Goal: Task Accomplishment & Management: Use online tool/utility

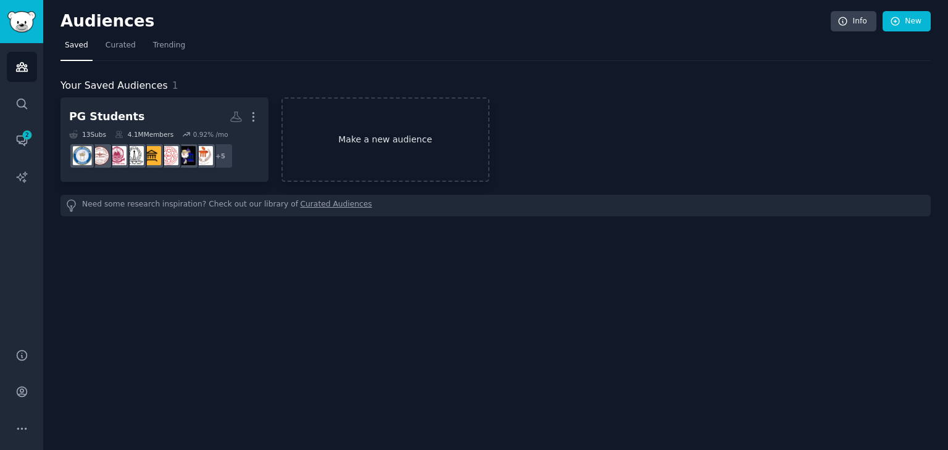
click at [386, 140] on link "Make a new audience" at bounding box center [385, 139] width 208 height 85
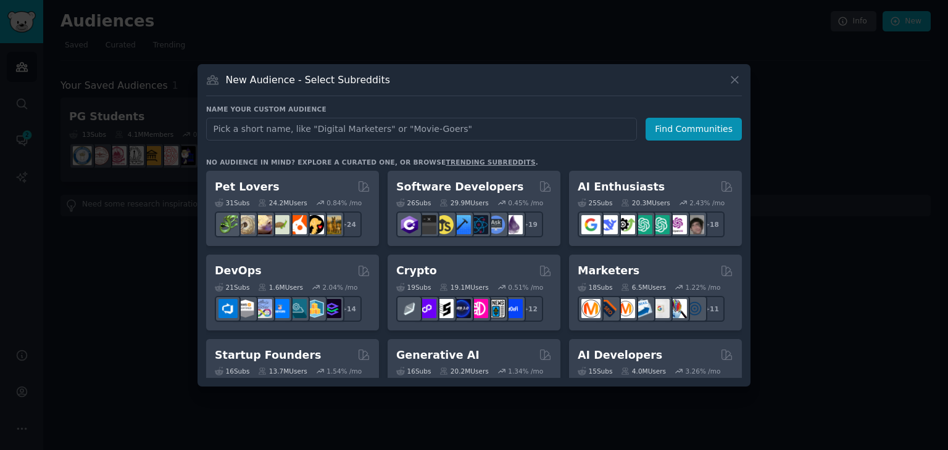
click at [312, 134] on input "text" at bounding box center [421, 129] width 431 height 23
type input "cbse"
click at [700, 128] on button "Find Communities" at bounding box center [693, 129] width 96 height 23
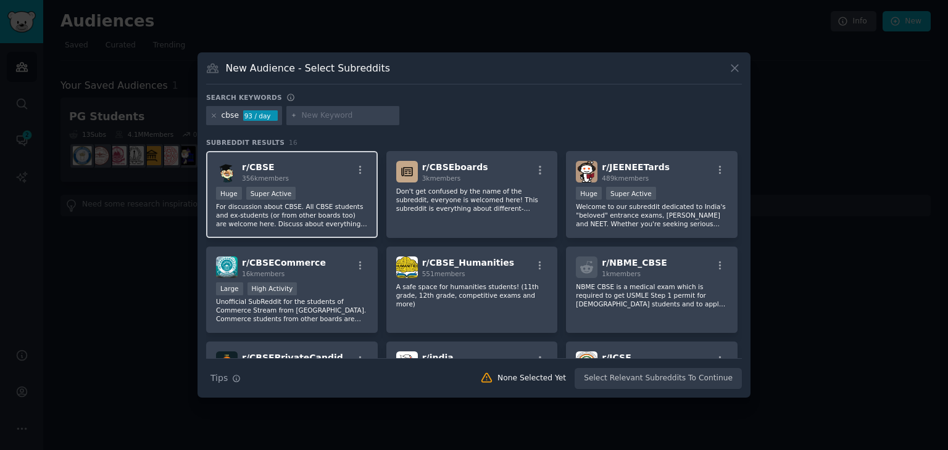
click at [283, 204] on p "For discussion about CBSE. All CBSE students and ex-students (or from other boa…" at bounding box center [292, 215] width 152 height 26
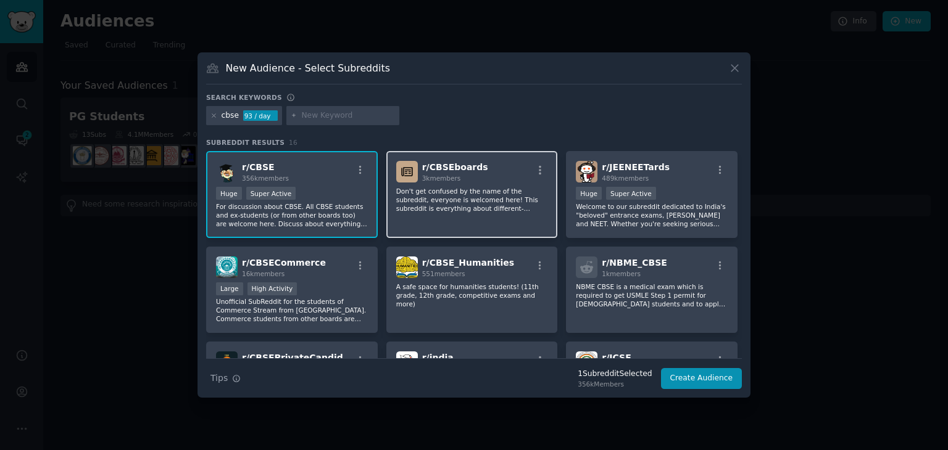
click at [452, 206] on p "Don't get confused by the name of the subreddit, everyone is welcomed here! Thi…" at bounding box center [472, 200] width 152 height 26
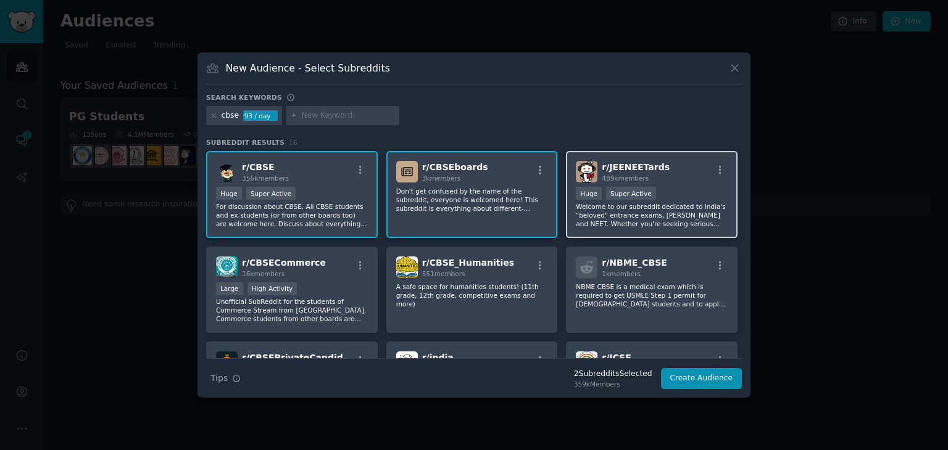
click at [659, 206] on p "Welcome to our subreddit dedicated to India's "beloved" entrance exams, [PERSON…" at bounding box center [652, 215] width 152 height 26
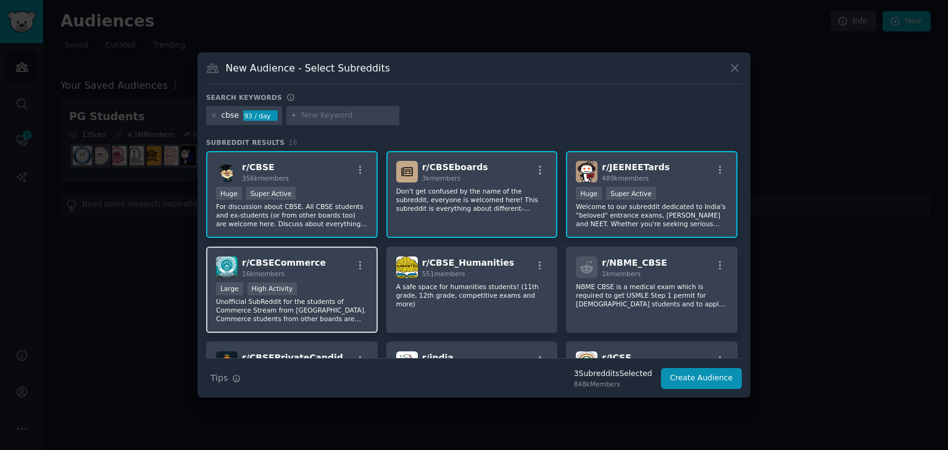
click at [292, 309] on p "Unofficial SubReddit for the students of Commerce Stream from [GEOGRAPHIC_DATA]…" at bounding box center [292, 310] width 152 height 26
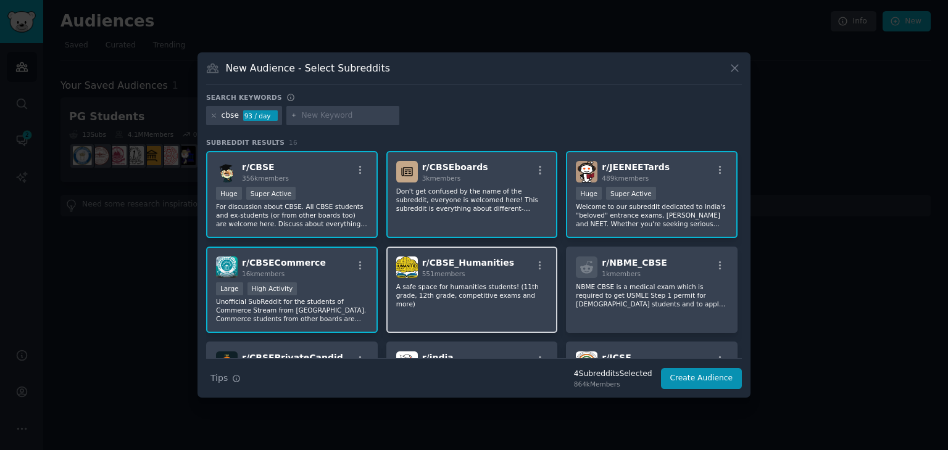
click at [468, 300] on div "r/ CBSE_Humanities 551 members A safe space for humanities students! (11th grad…" at bounding box center [472, 290] width 172 height 87
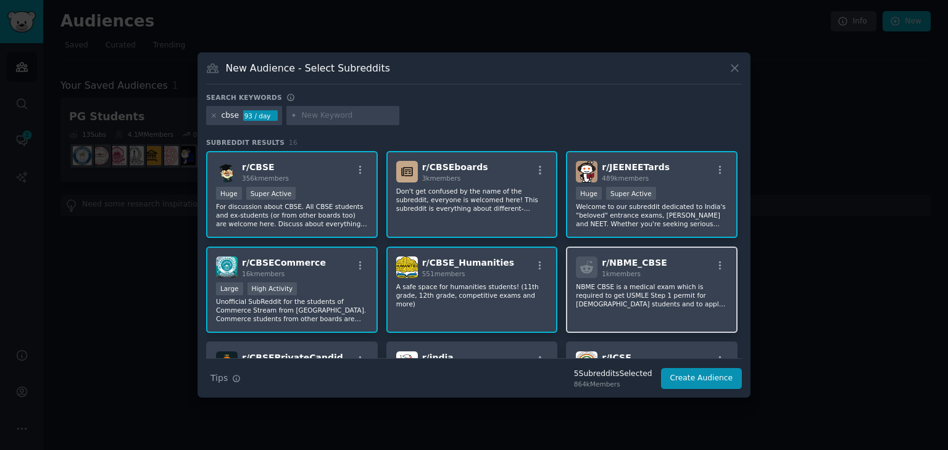
click at [596, 292] on p "NBME CBSE is a medical exam which is required to get USMLE Step 1 permit for [D…" at bounding box center [652, 296] width 152 height 26
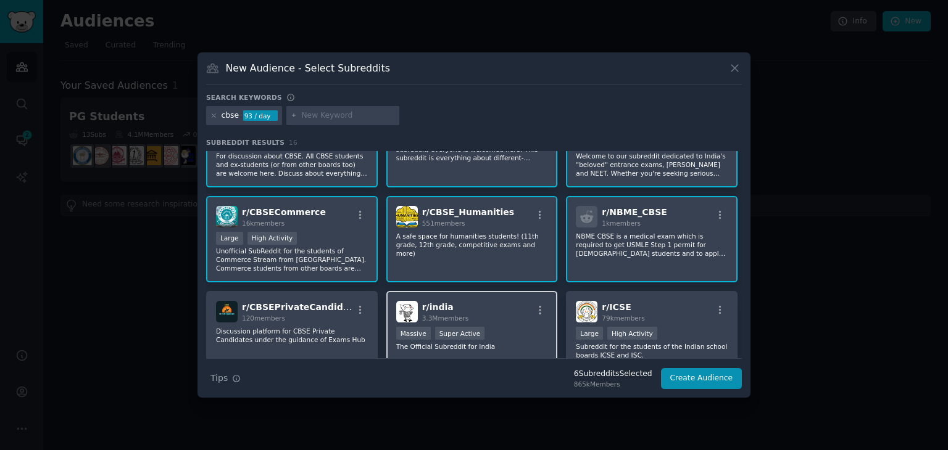
scroll to position [116, 0]
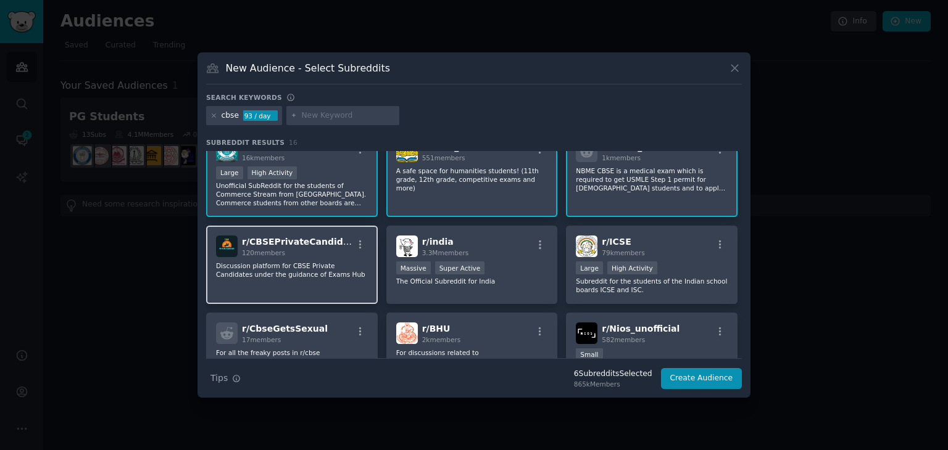
click at [294, 294] on div "r/ CBSEPrivateCandidate 120 members Discussion platform for CBSE Private Candid…" at bounding box center [292, 265] width 172 height 78
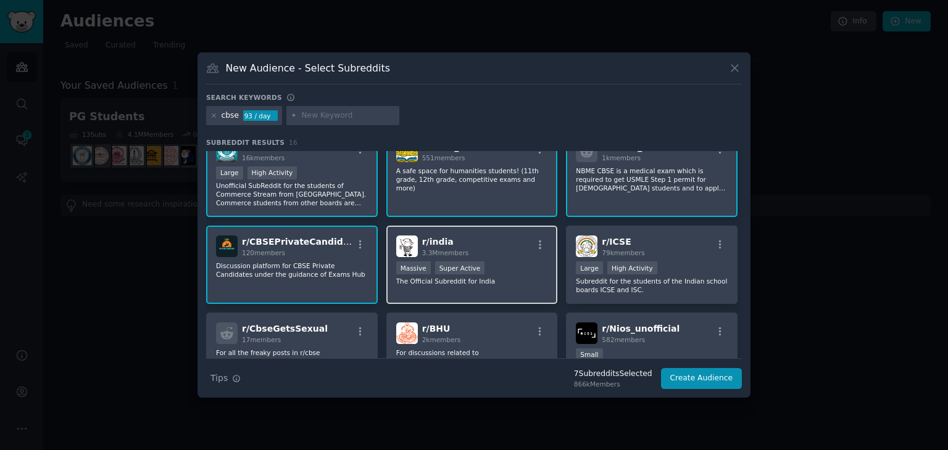
click at [463, 286] on div "r/ india 3.3M members Massive Super Active The Official Subreddit for India" at bounding box center [472, 265] width 172 height 78
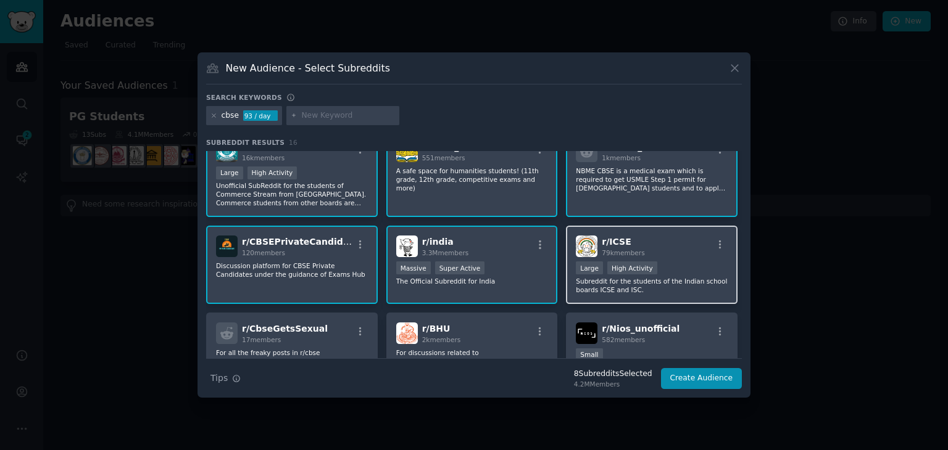
click at [690, 277] on p "Subreddit for the students of the Indian school boards ICSE and ISC." at bounding box center [652, 285] width 152 height 17
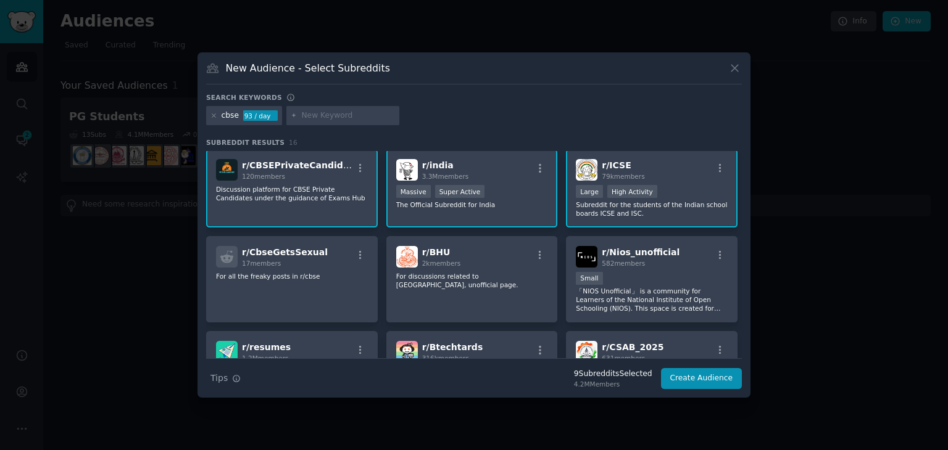
scroll to position [202, 0]
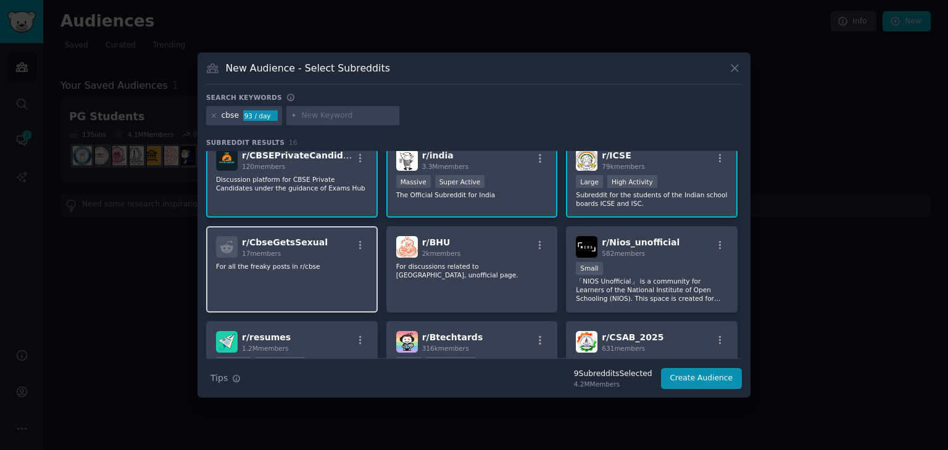
click at [335, 305] on div "r/ CbseGetsSexual 17 members For all the freaky posts in r/cbse" at bounding box center [292, 269] width 172 height 87
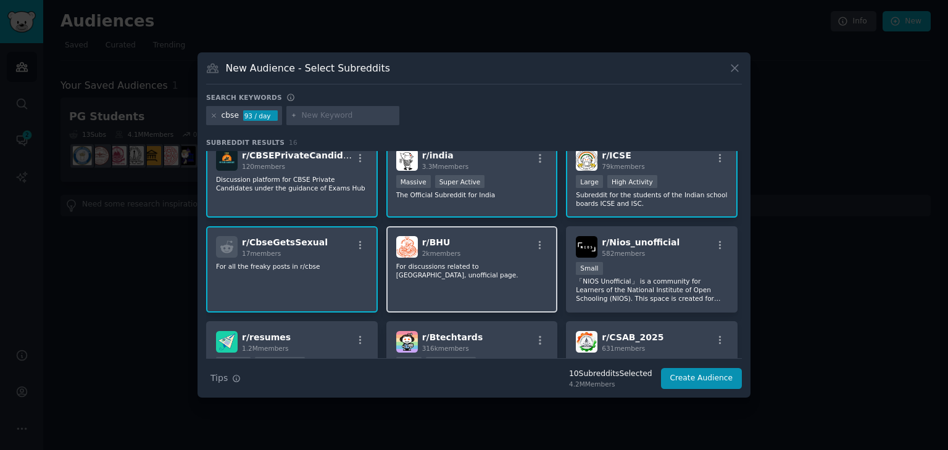
click at [523, 281] on div "r/ BHU 2k members For discussions related to [GEOGRAPHIC_DATA], unofficial page." at bounding box center [472, 269] width 172 height 87
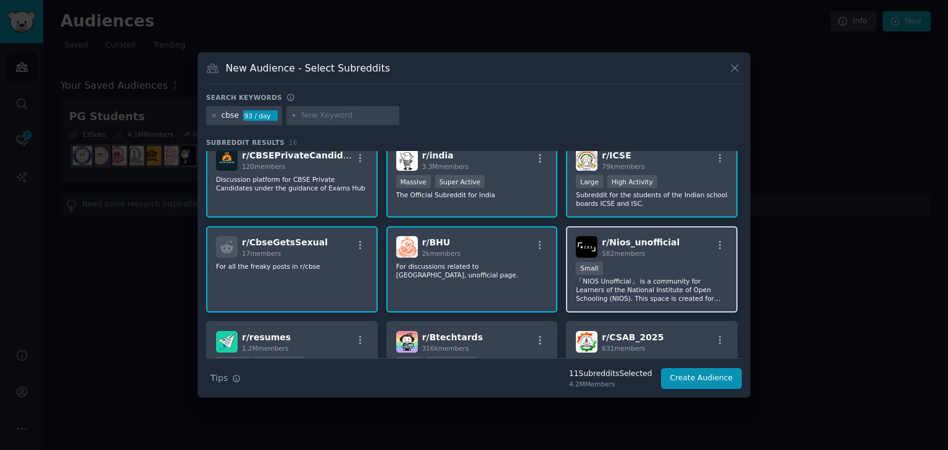
click at [698, 272] on div "Small" at bounding box center [652, 269] width 152 height 15
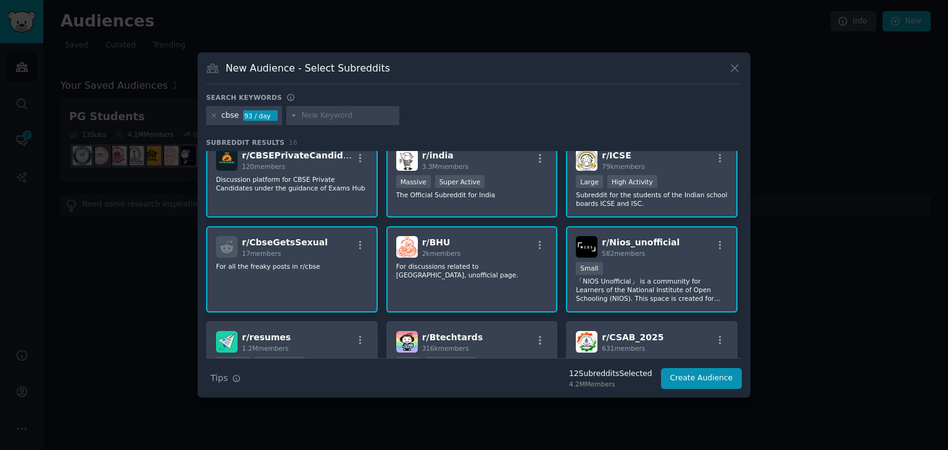
scroll to position [339, 0]
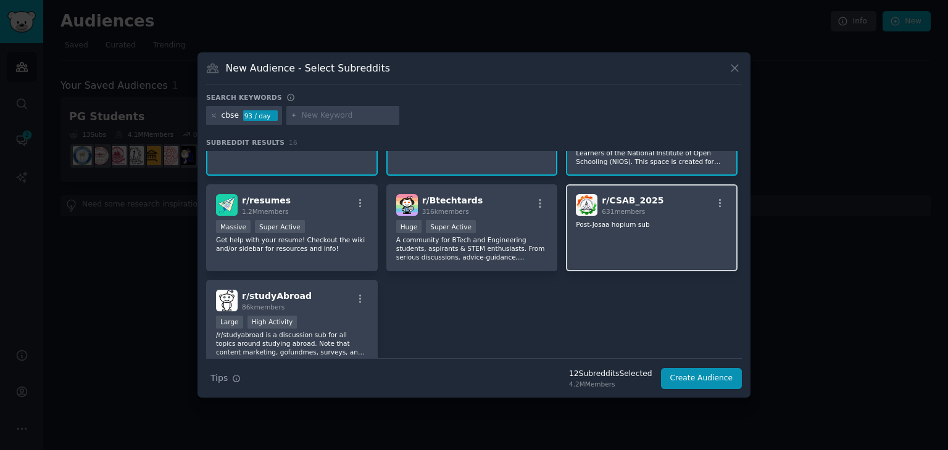
click at [628, 253] on div "r/ CSAB_2025 631 members Post-Josaa hopium sub" at bounding box center [652, 227] width 172 height 87
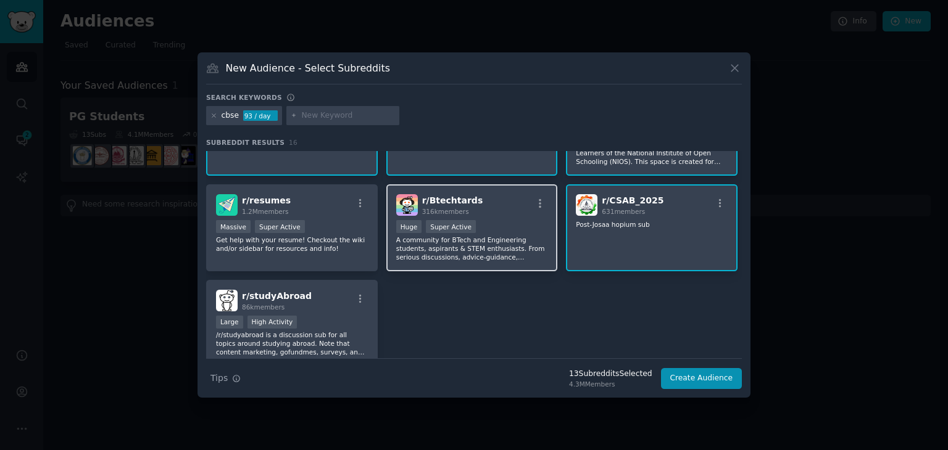
click at [489, 242] on p "A community for BTech and Engineering students, aspirants & STEM enthusiasts. F…" at bounding box center [472, 249] width 152 height 26
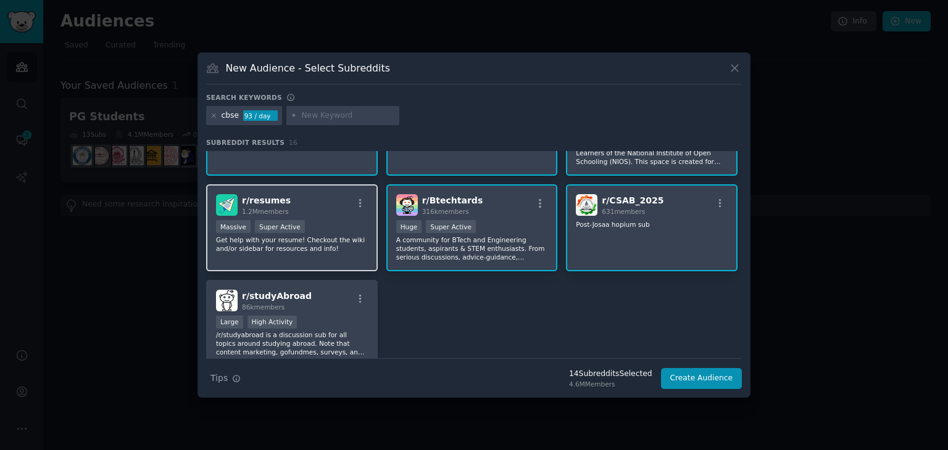
click at [341, 227] on div "Massive Super Active" at bounding box center [292, 227] width 152 height 15
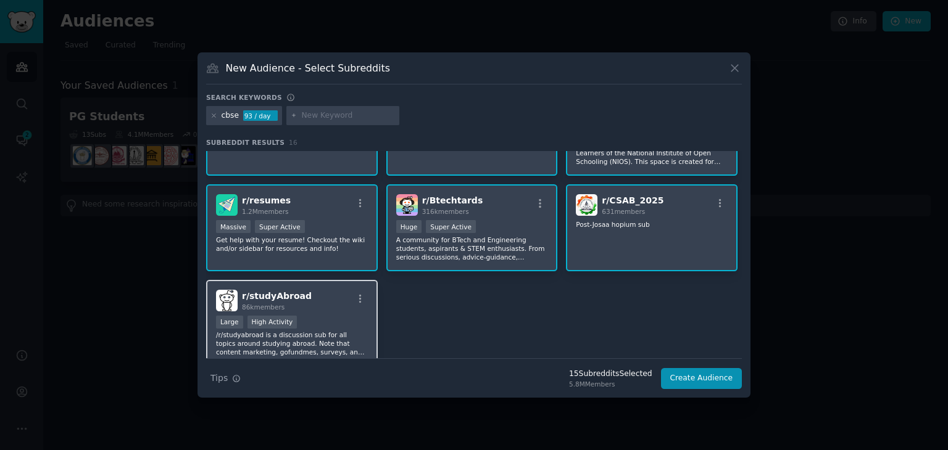
click at [329, 316] on div "Large High Activity" at bounding box center [292, 323] width 152 height 15
click at [539, 314] on div "r/ CBSE 356k members >= 95th percentile for submissions / day Huge Super Active…" at bounding box center [474, 89] width 536 height 555
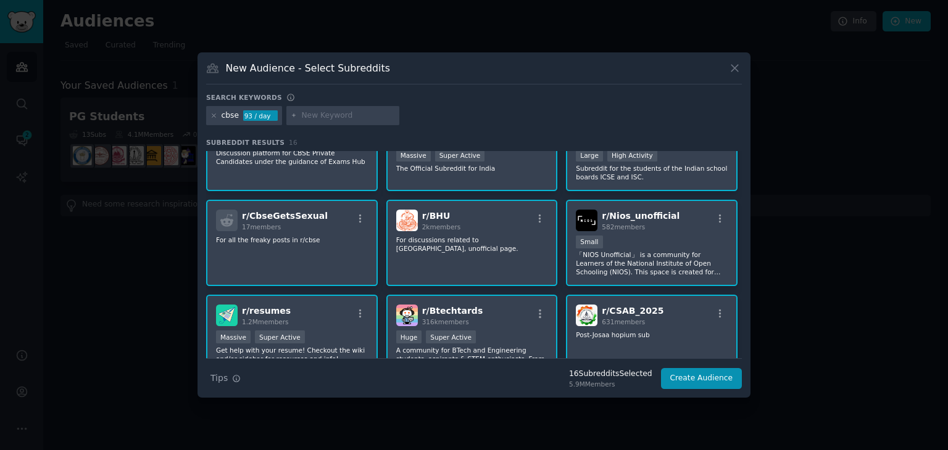
scroll to position [243, 0]
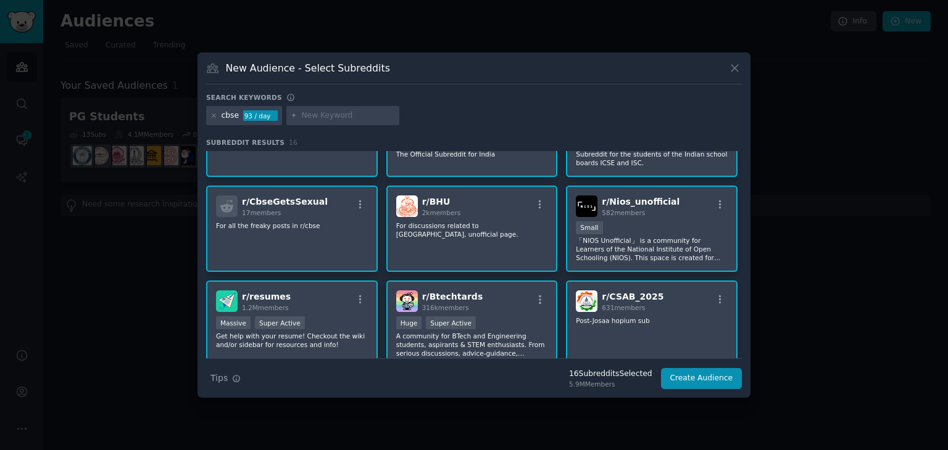
click at [492, 247] on div "r/ BHU 2k members For discussions related to [GEOGRAPHIC_DATA], unofficial page." at bounding box center [472, 229] width 172 height 87
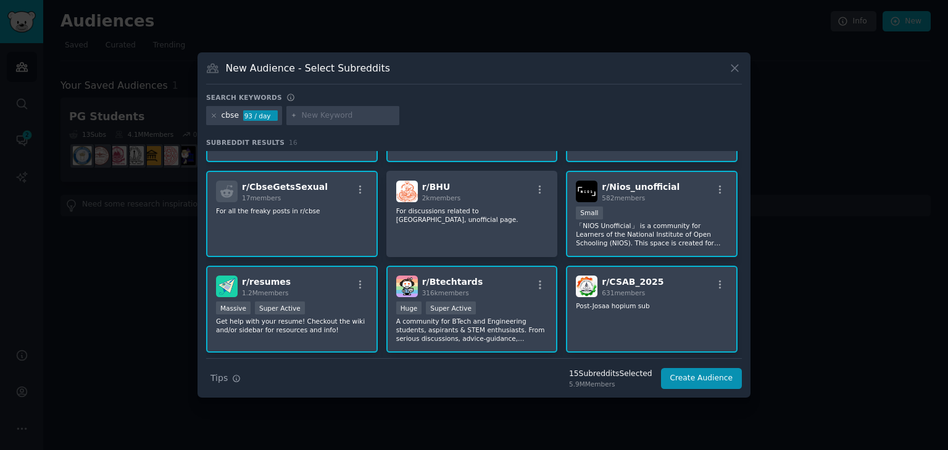
click at [655, 240] on p "「NIOS Unofficial」 is a community for Learners of the National Institute of Open…" at bounding box center [652, 235] width 152 height 26
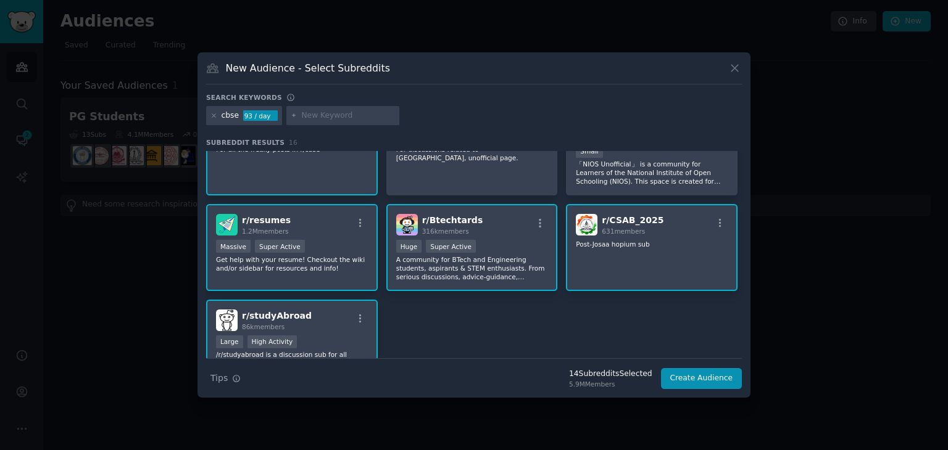
click at [539, 260] on p "A community for BTech and Engineering students, aspirants & STEM enthusiasts. F…" at bounding box center [472, 268] width 152 height 26
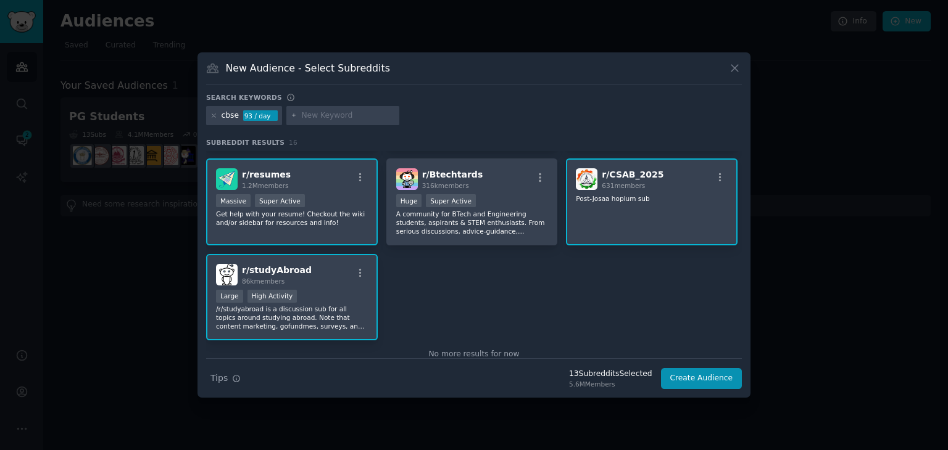
scroll to position [364, 0]
click at [352, 306] on p "/r/studyabroad is a discussion sub for all topics around studying abroad. Note …" at bounding box center [292, 319] width 152 height 26
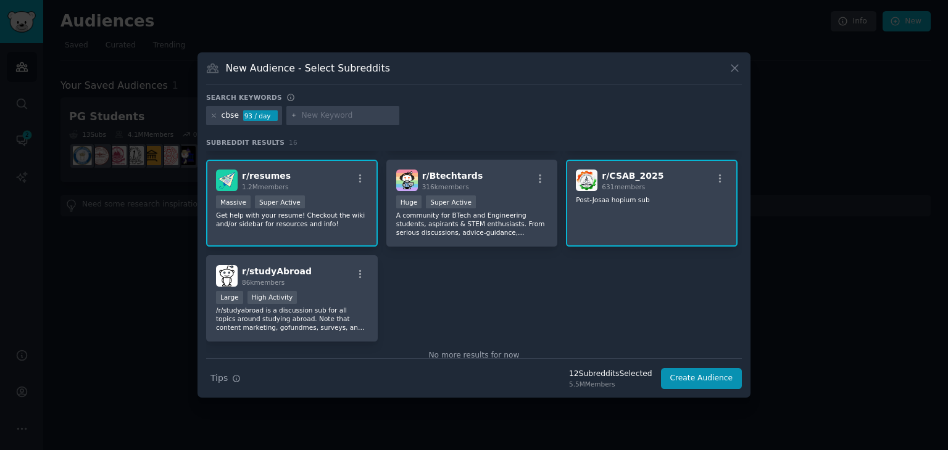
scroll to position [387, 0]
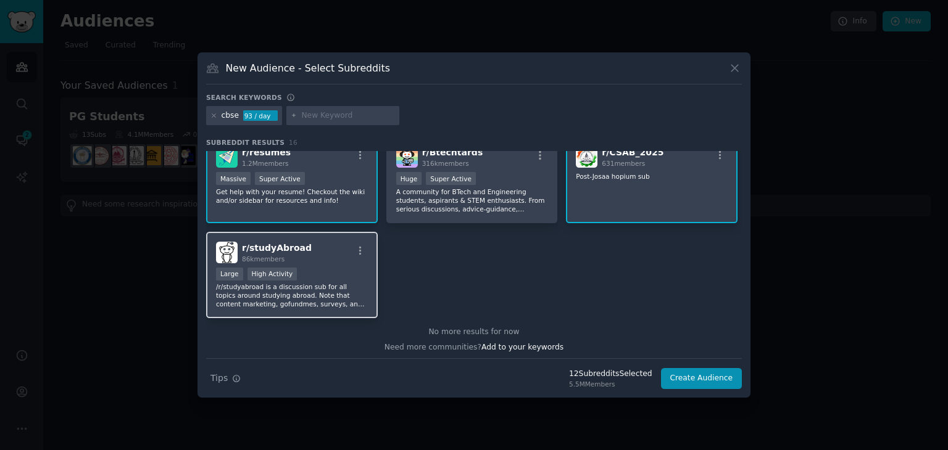
click at [303, 284] on p "/r/studyabroad is a discussion sub for all topics around studying abroad. Note …" at bounding box center [292, 296] width 152 height 26
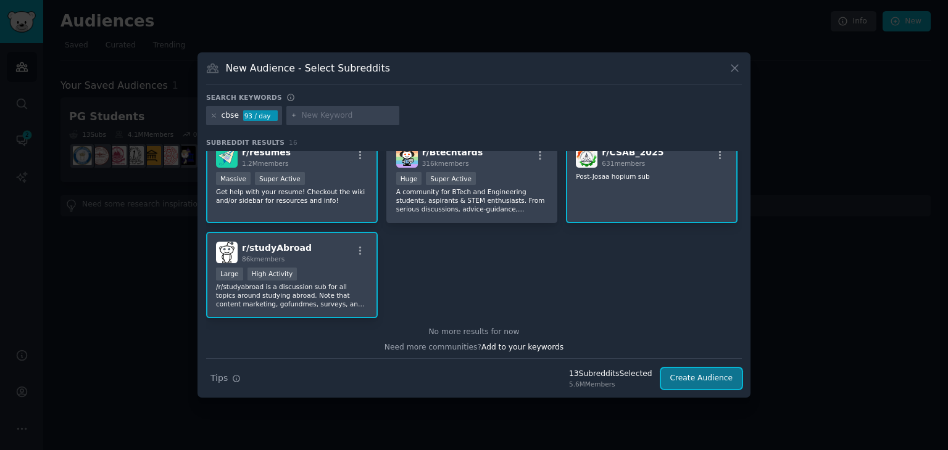
click at [699, 384] on button "Create Audience" at bounding box center [701, 378] width 81 height 21
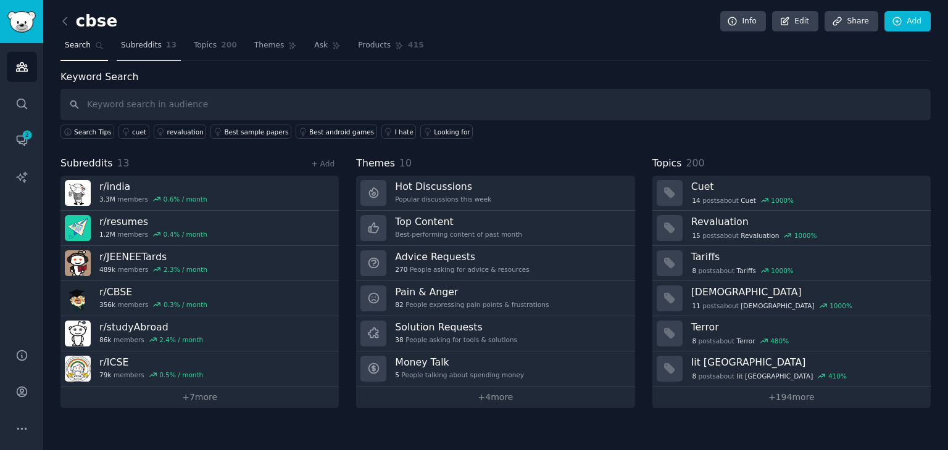
click at [153, 52] on link "Subreddits 13" at bounding box center [149, 48] width 64 height 25
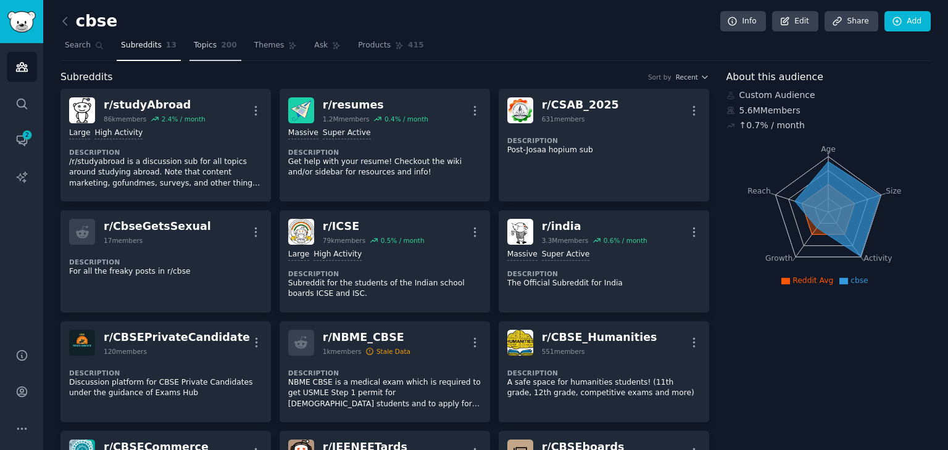
click at [195, 42] on span "Topics" at bounding box center [205, 45] width 23 height 11
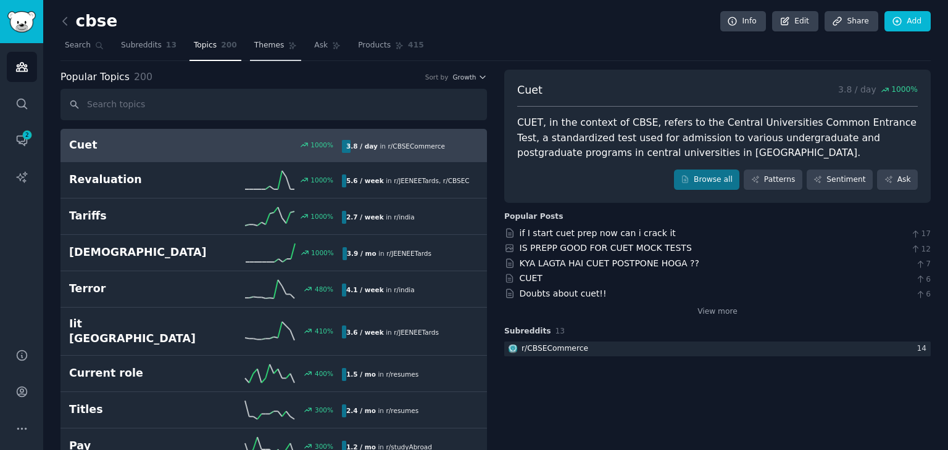
click at [250, 58] on link "Themes" at bounding box center [276, 48] width 52 height 25
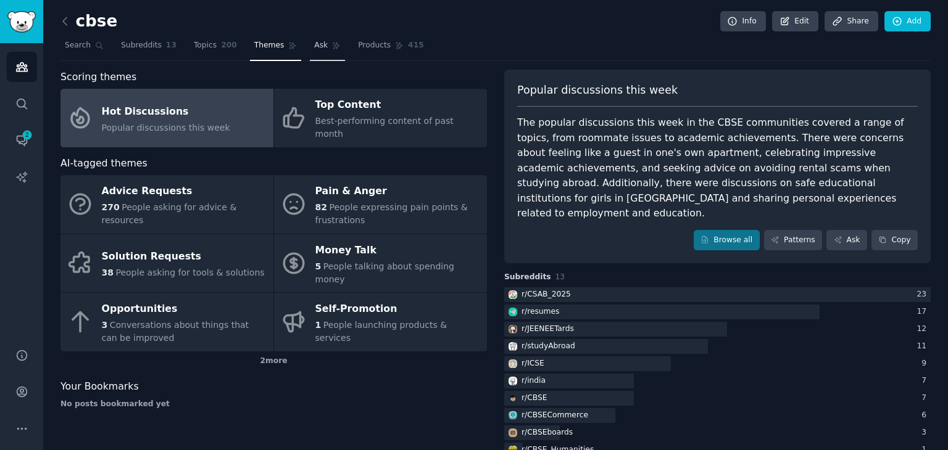
click at [310, 56] on link "Ask" at bounding box center [327, 48] width 35 height 25
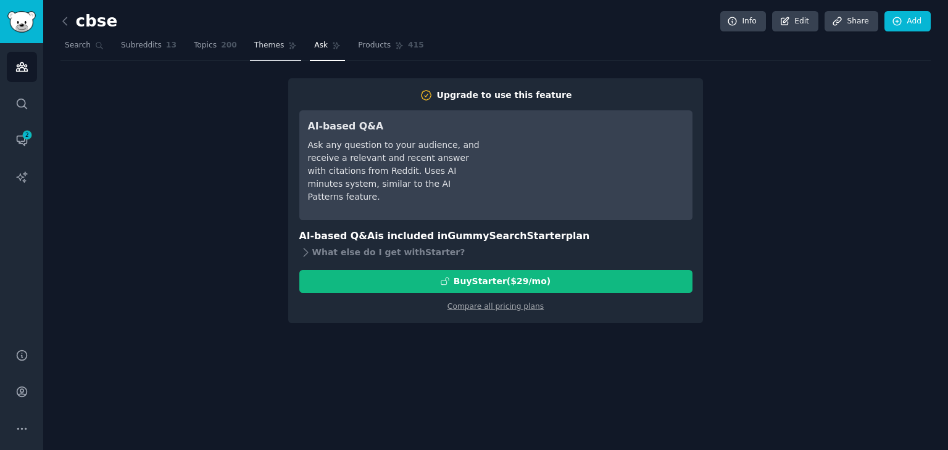
click at [254, 48] on span "Themes" at bounding box center [269, 45] width 30 height 11
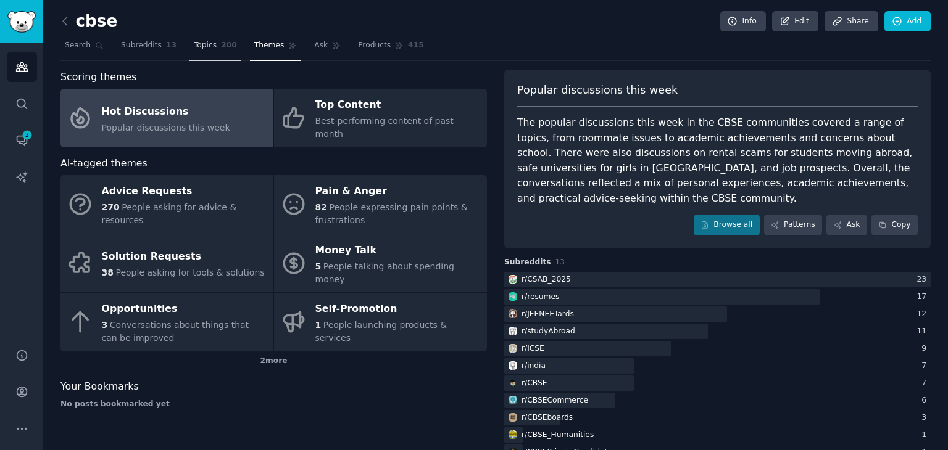
click at [194, 47] on span "Topics" at bounding box center [205, 45] width 23 height 11
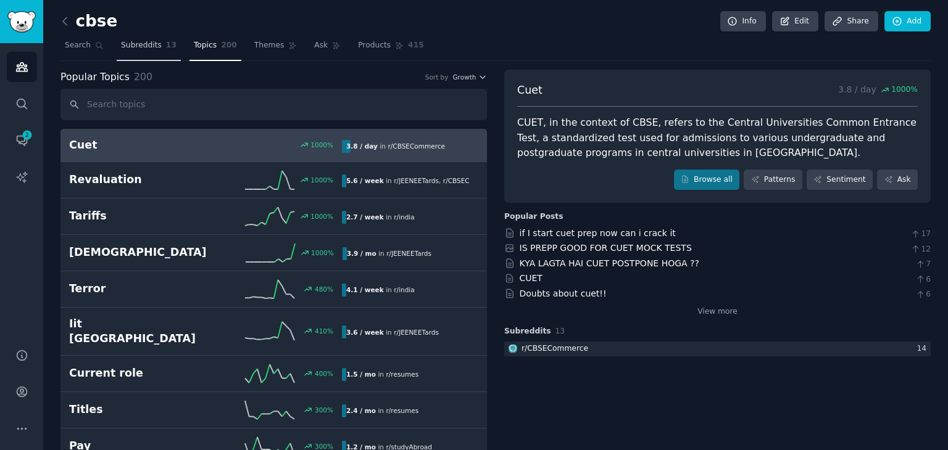
click at [146, 56] on link "Subreddits 13" at bounding box center [149, 48] width 64 height 25
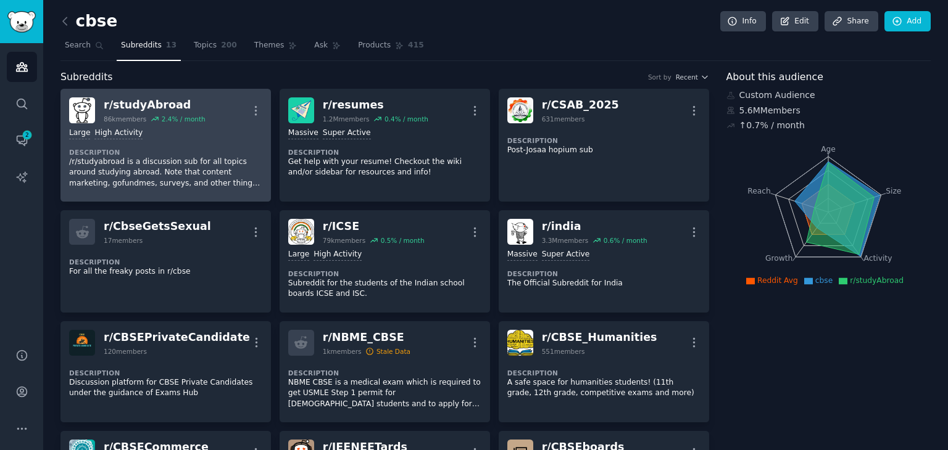
click at [117, 106] on div "r/ studyAbroad" at bounding box center [155, 104] width 102 height 15
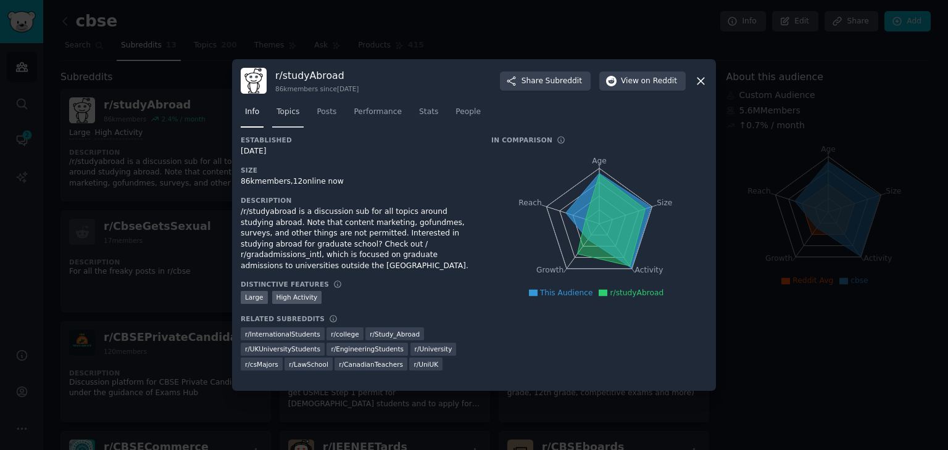
click at [296, 109] on span "Topics" at bounding box center [287, 112] width 23 height 11
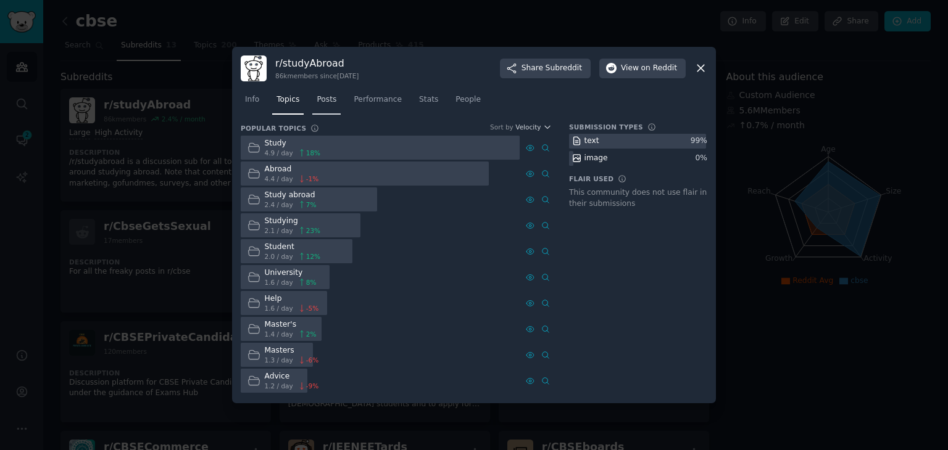
click at [328, 100] on span "Posts" at bounding box center [327, 99] width 20 height 11
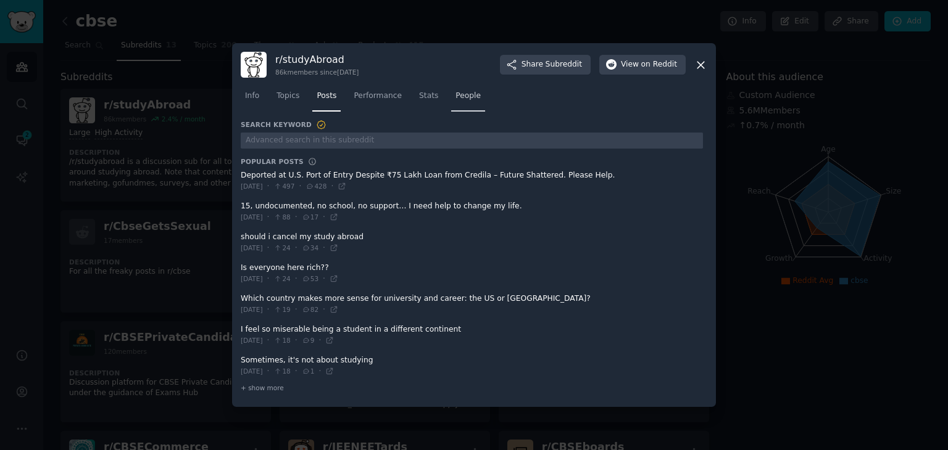
click at [457, 98] on span "People" at bounding box center [467, 96] width 25 height 11
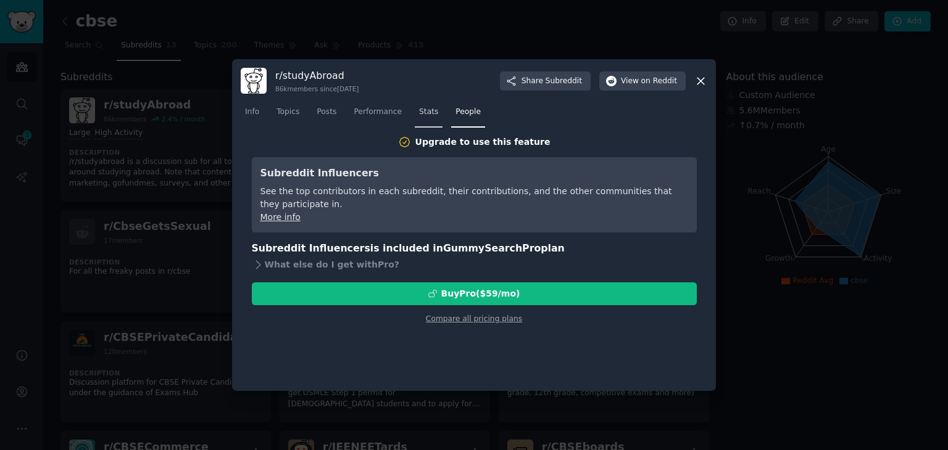
click at [425, 115] on span "Stats" at bounding box center [428, 112] width 19 height 11
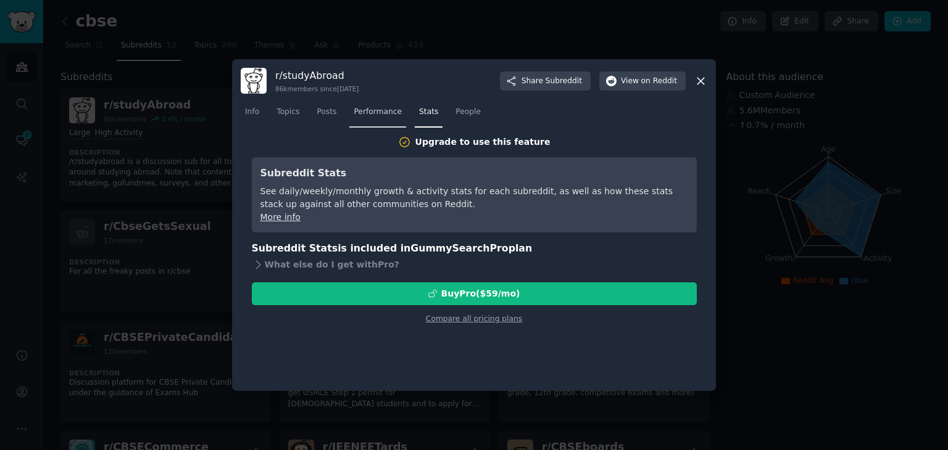
click at [363, 112] on span "Performance" at bounding box center [378, 112] width 48 height 11
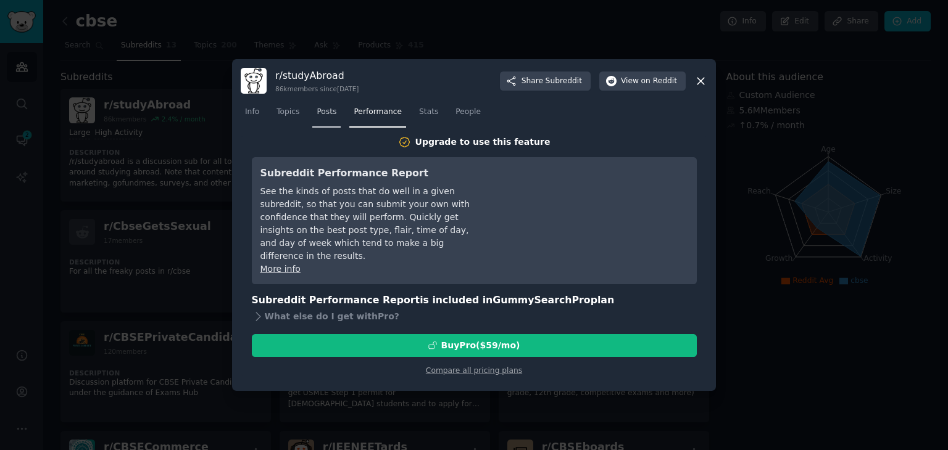
click at [331, 116] on span "Posts" at bounding box center [327, 112] width 20 height 11
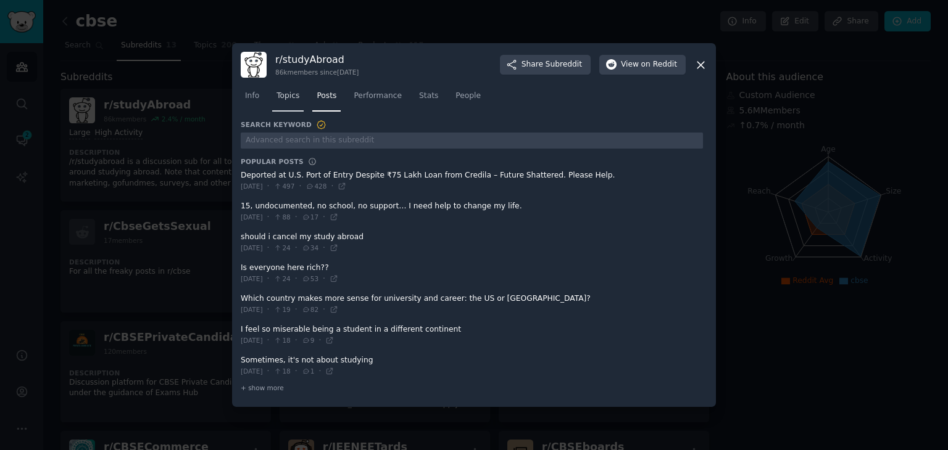
click at [279, 103] on link "Topics" at bounding box center [287, 98] width 31 height 25
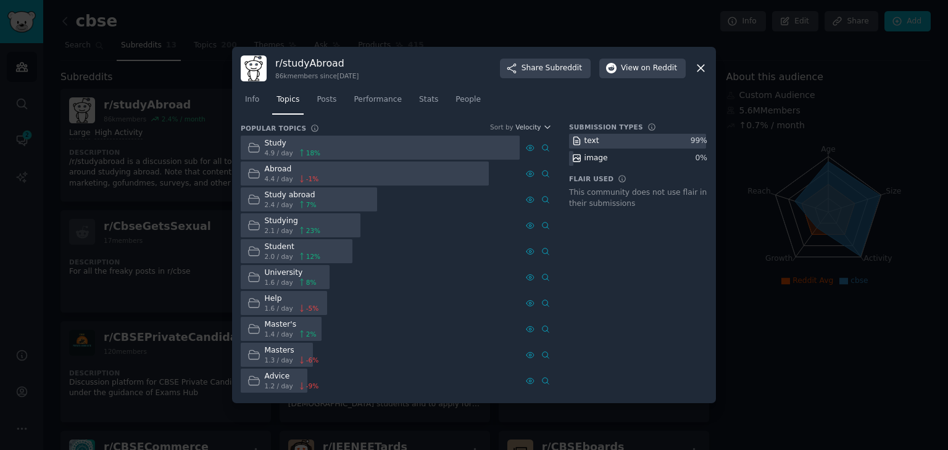
click at [703, 68] on icon at bounding box center [700, 68] width 13 height 13
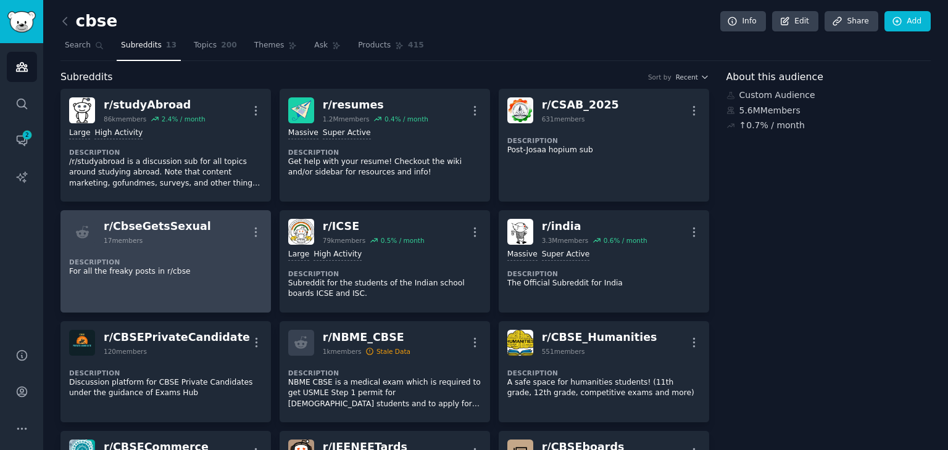
scroll to position [56, 0]
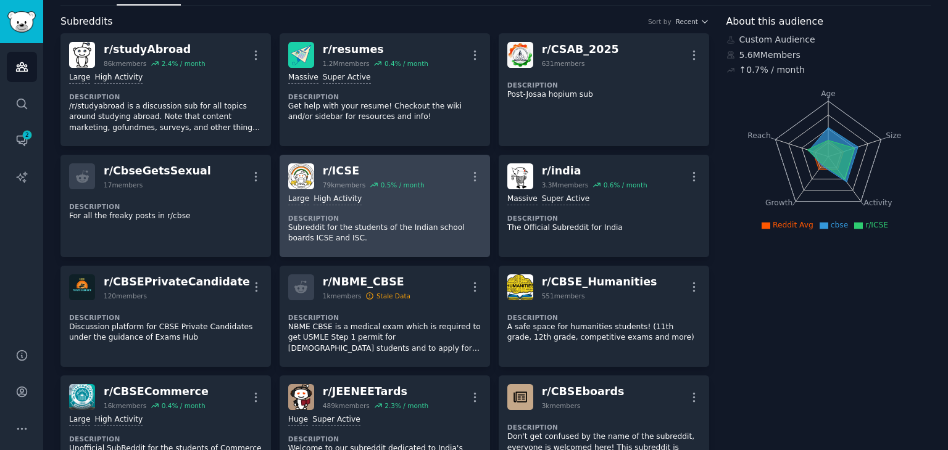
click at [360, 205] on div ">= 80th percentile for submissions / day Large High Activity Description Subred…" at bounding box center [384, 218] width 193 height 59
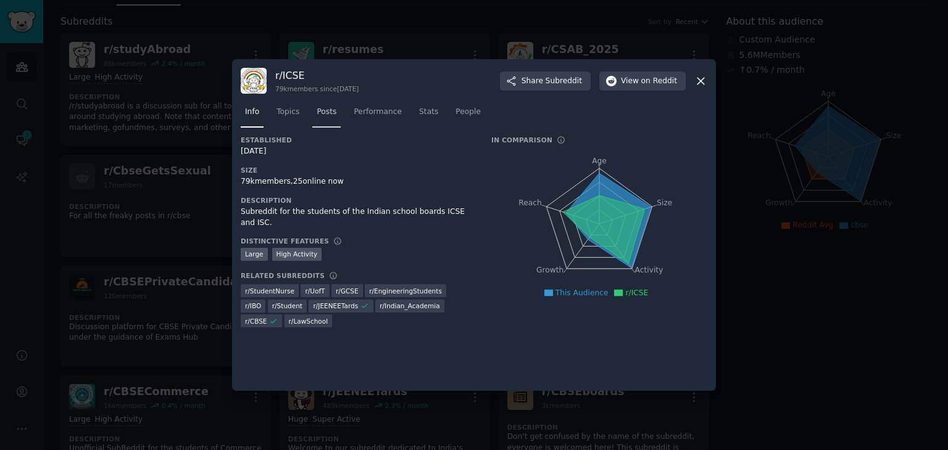
click at [328, 117] on span "Posts" at bounding box center [327, 112] width 20 height 11
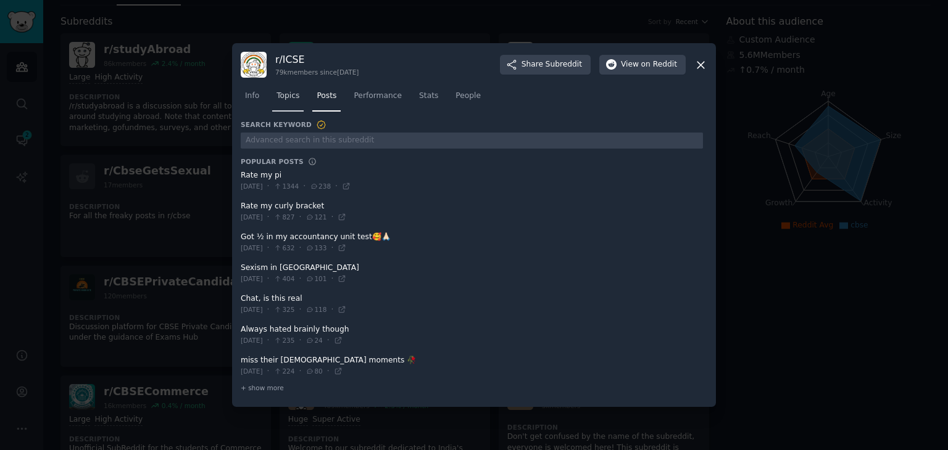
click at [292, 102] on link "Topics" at bounding box center [287, 98] width 31 height 25
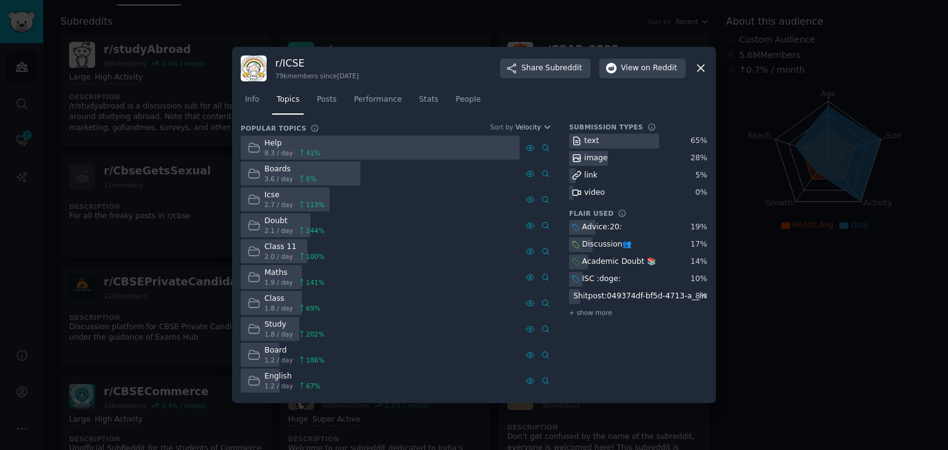
click at [701, 72] on icon at bounding box center [700, 68] width 13 height 13
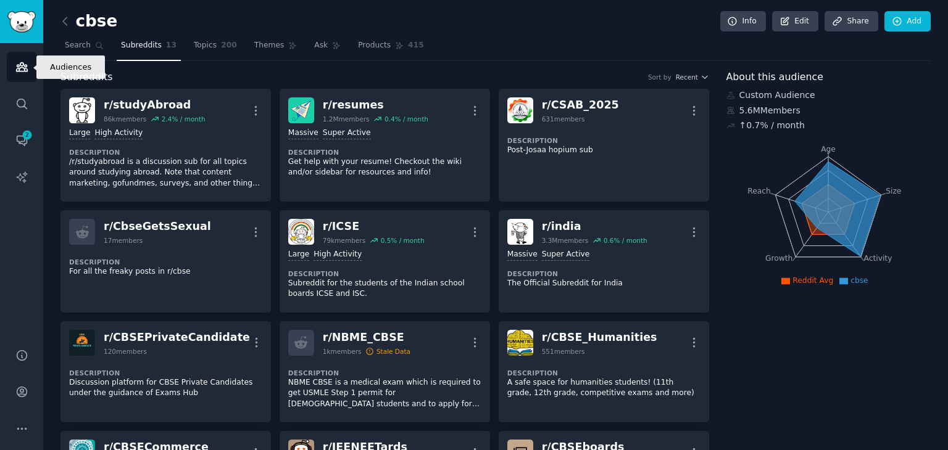
click at [22, 73] on link "Audiences" at bounding box center [22, 67] width 30 height 30
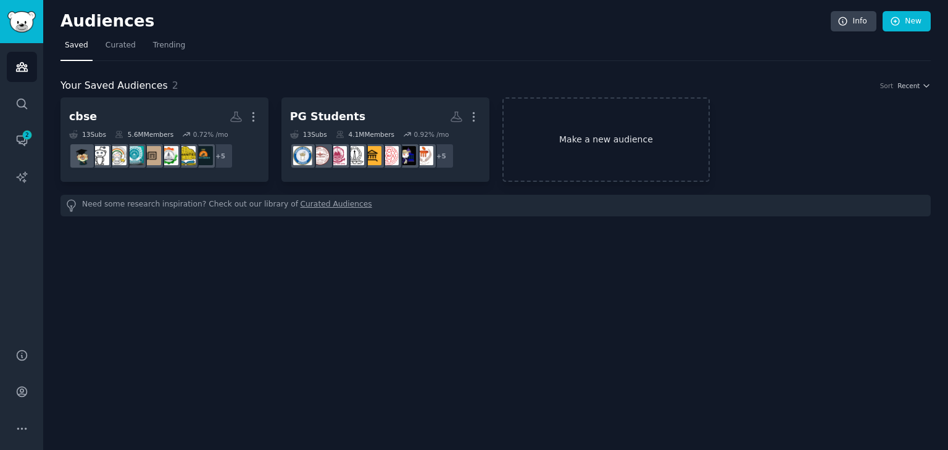
click at [568, 138] on link "Make a new audience" at bounding box center [606, 139] width 208 height 85
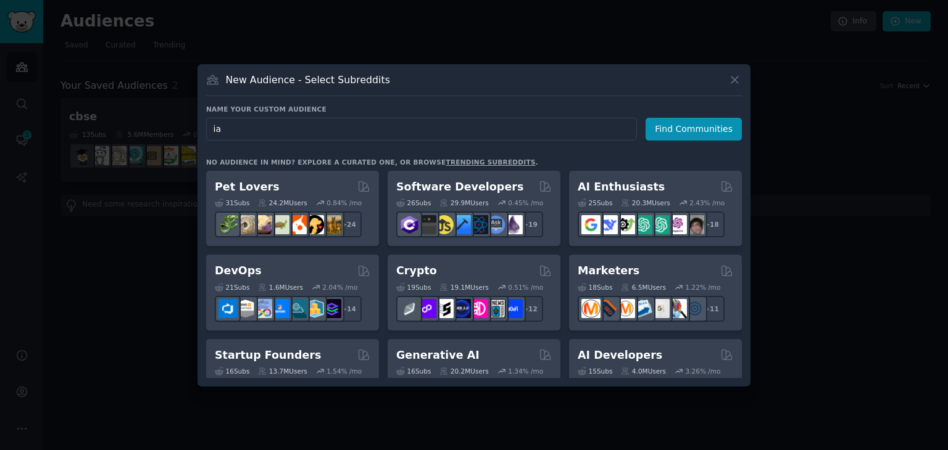
type input "i"
type input "I"
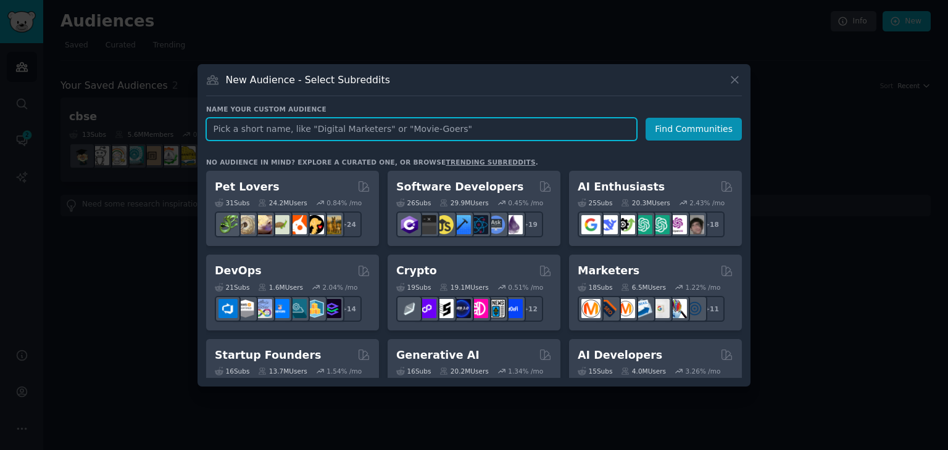
click at [257, 127] on input "text" at bounding box center [421, 129] width 431 height 23
type input "Global Indian international school"
click button "Find Communities" at bounding box center [693, 129] width 96 height 23
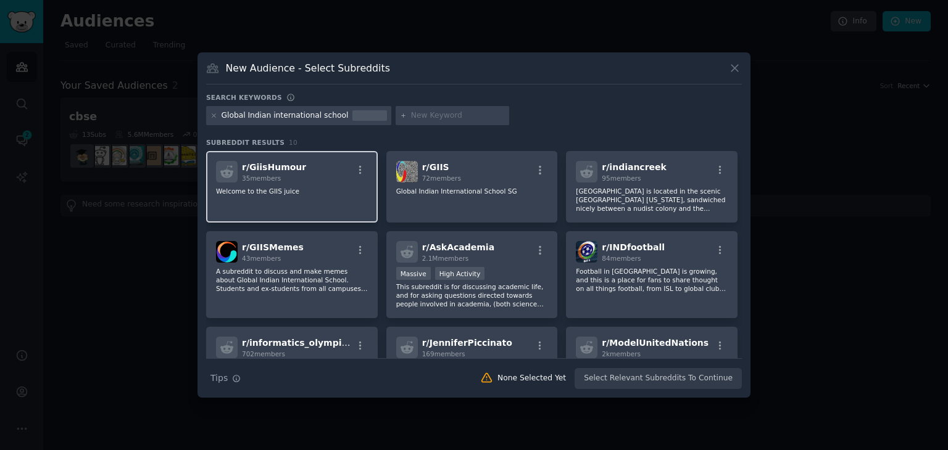
click at [347, 171] on div "r/ GiisHumour 35 members" at bounding box center [292, 172] width 152 height 22
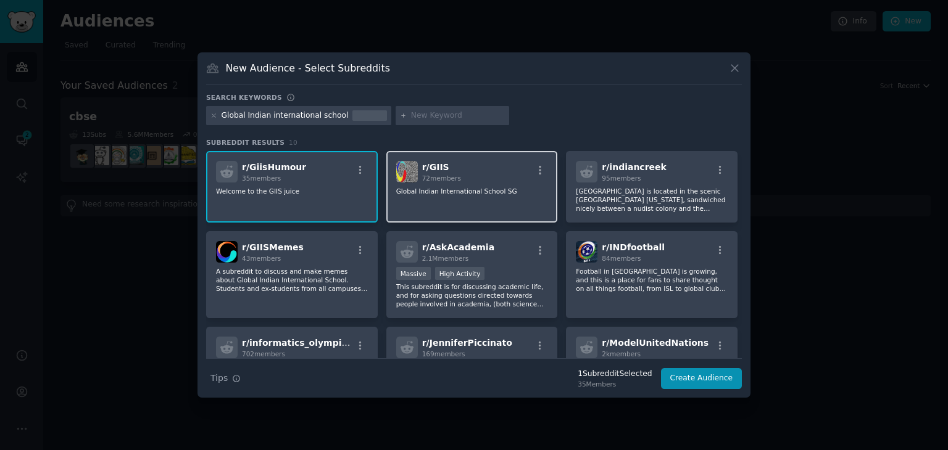
click at [440, 193] on p "Global Indian International School SG" at bounding box center [472, 191] width 152 height 9
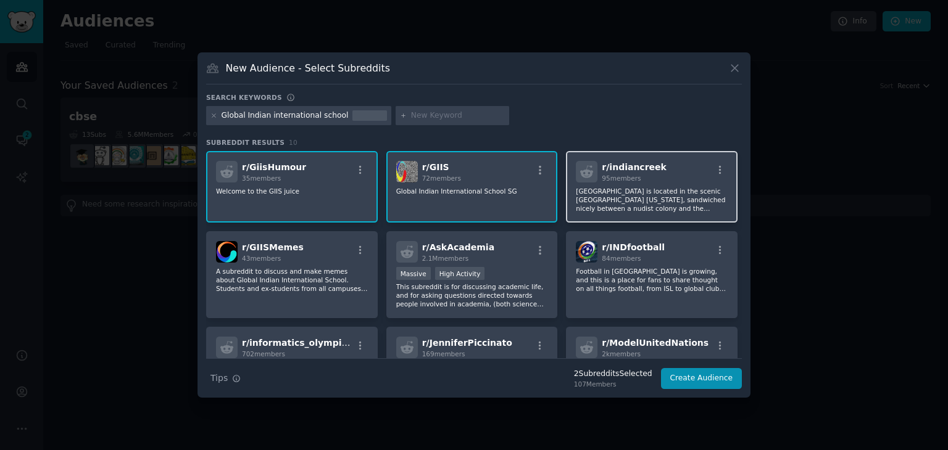
scroll to position [52, 0]
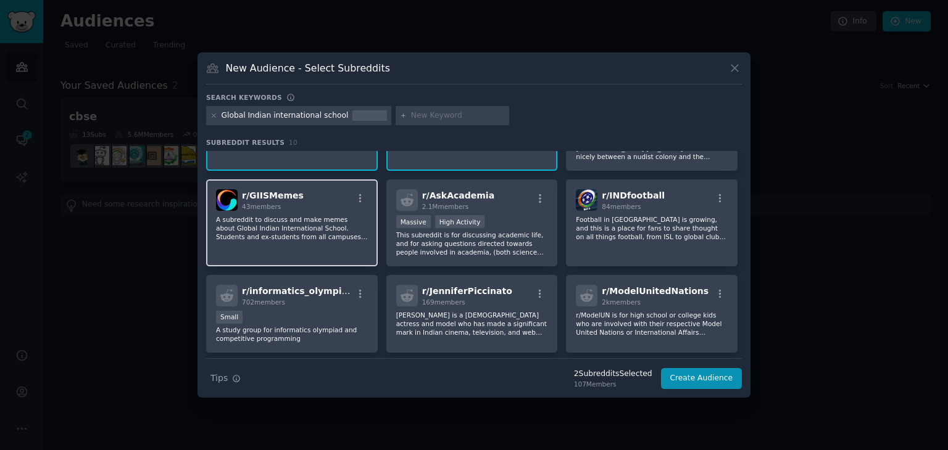
click at [325, 213] on div "r/ GIISMemes 43 members A subreddit to discuss and make memes about Global Indi…" at bounding box center [292, 223] width 172 height 87
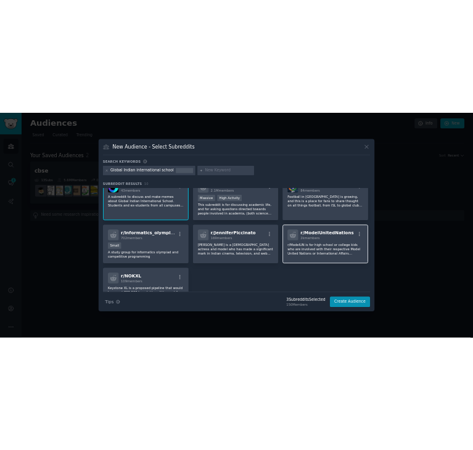
scroll to position [168, 0]
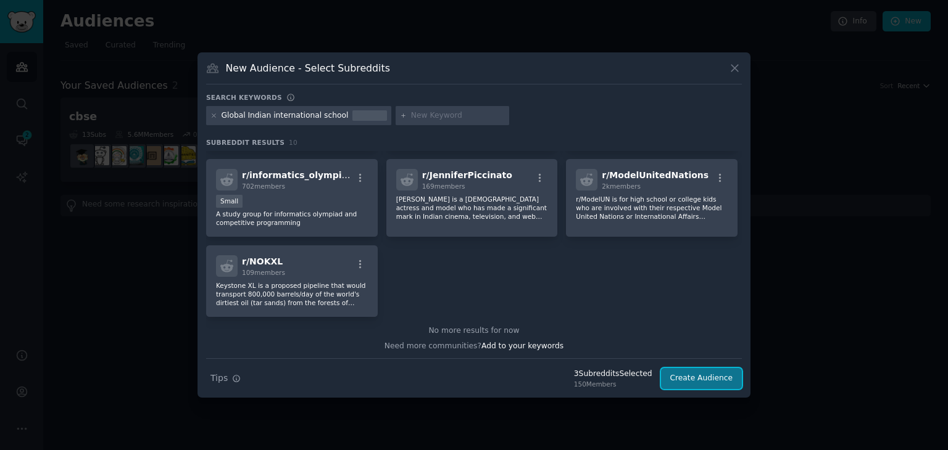
click at [724, 383] on button "Create Audience" at bounding box center [701, 378] width 81 height 21
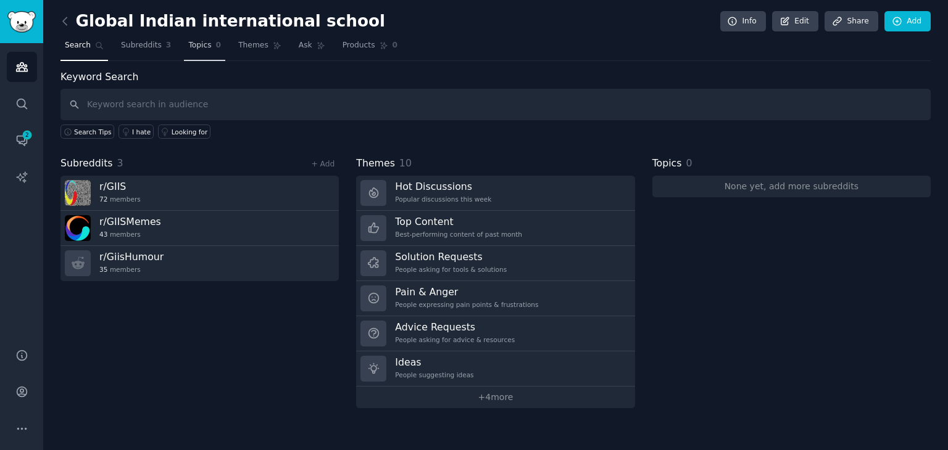
click at [188, 49] on span "Topics" at bounding box center [199, 45] width 23 height 11
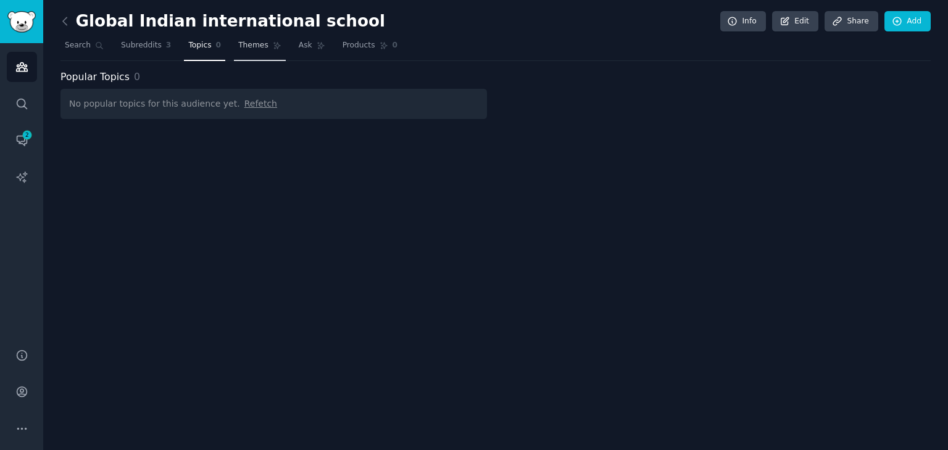
click at [238, 41] on span "Themes" at bounding box center [253, 45] width 30 height 11
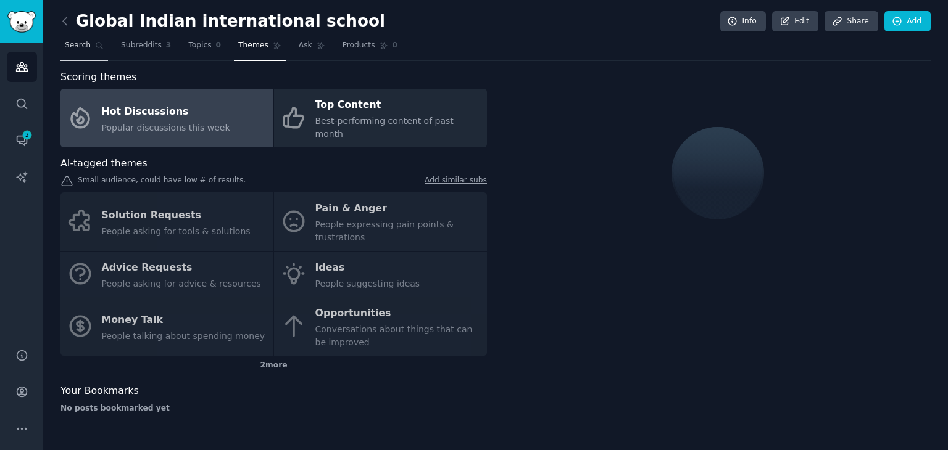
click at [71, 48] on span "Search" at bounding box center [78, 45] width 26 height 11
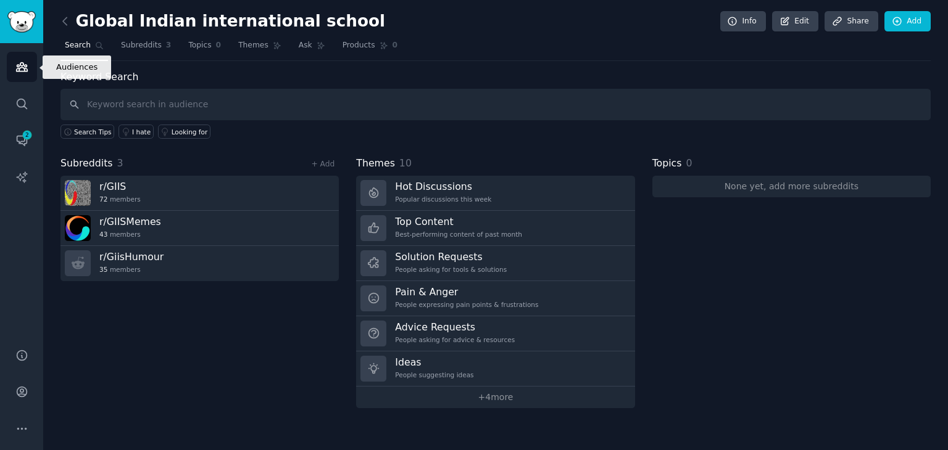
click at [25, 65] on icon "Sidebar" at bounding box center [21, 67] width 11 height 9
